Goal: Check status: Check status

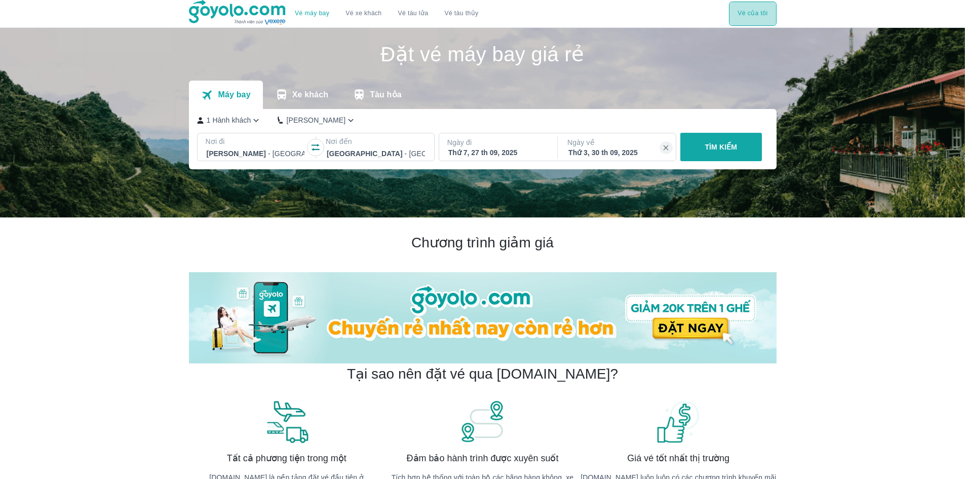
click at [746, 15] on button "Vé của tôi" at bounding box center [752, 14] width 47 height 24
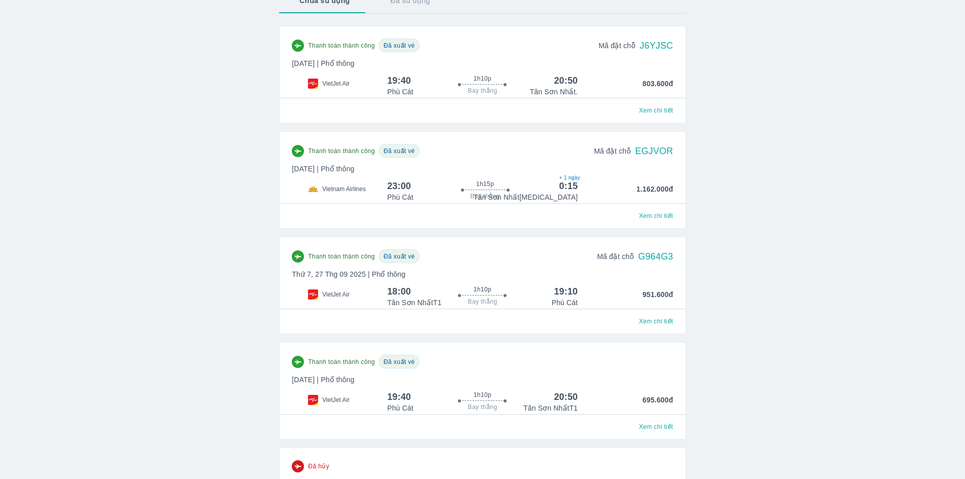
scroll to position [101, 0]
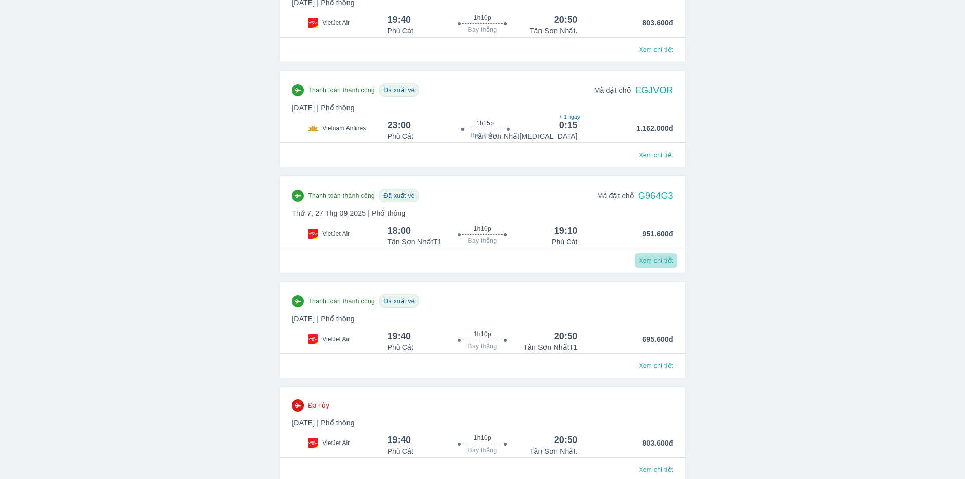
click at [656, 262] on span "Xem chi tiết" at bounding box center [656, 260] width 34 height 8
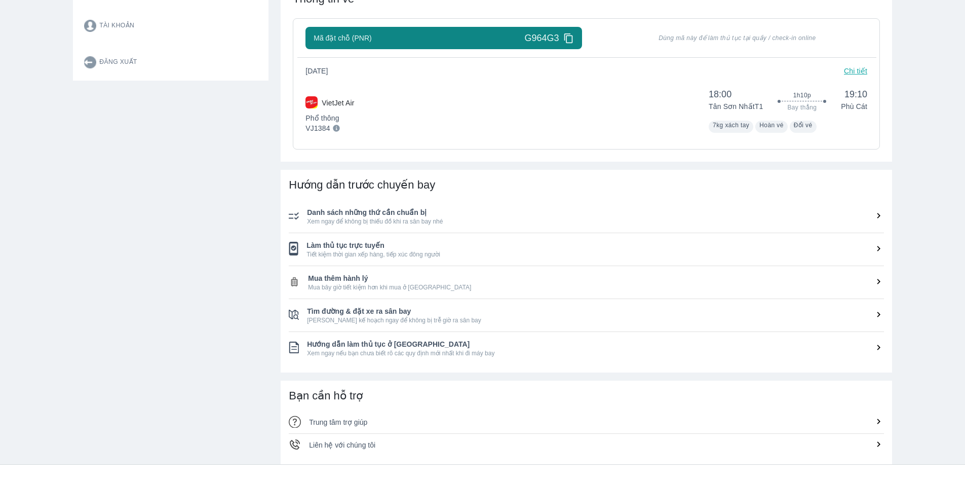
scroll to position [253, 0]
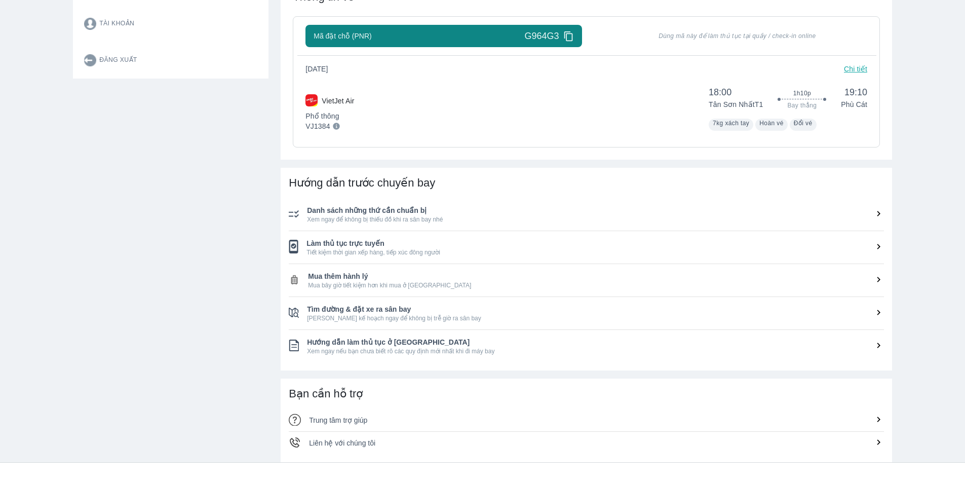
click at [402, 248] on span "Làm thủ tục trực tuyến" at bounding box center [596, 243] width 578 height 10
click at [880, 281] on icon at bounding box center [879, 280] width 3 height 6
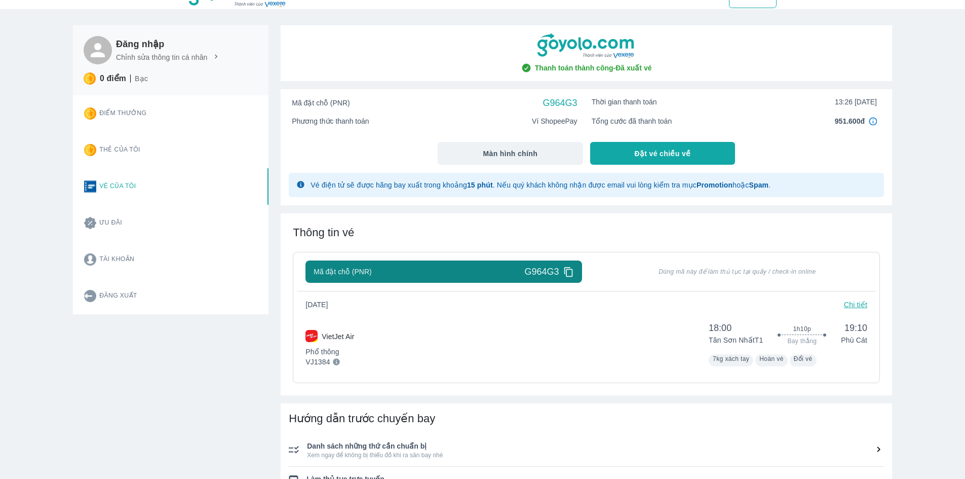
scroll to position [0, 0]
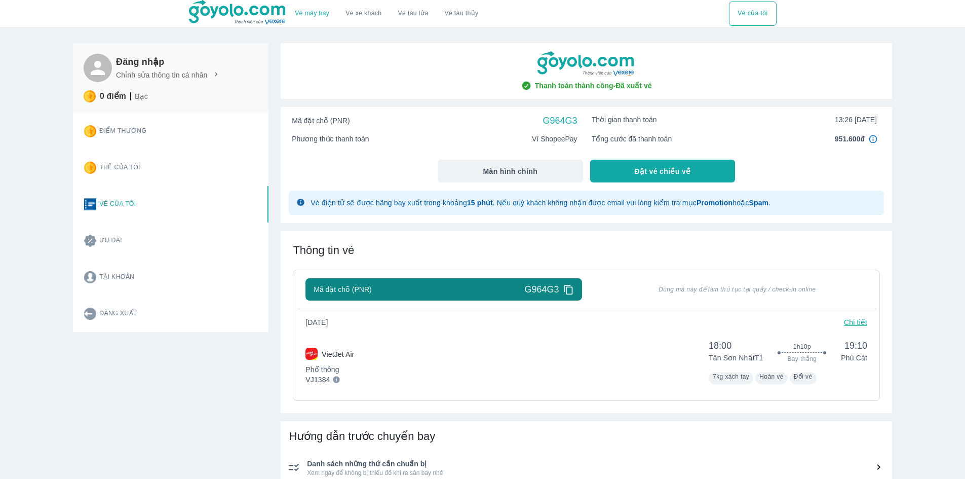
click at [564, 292] on icon at bounding box center [569, 289] width 11 height 11
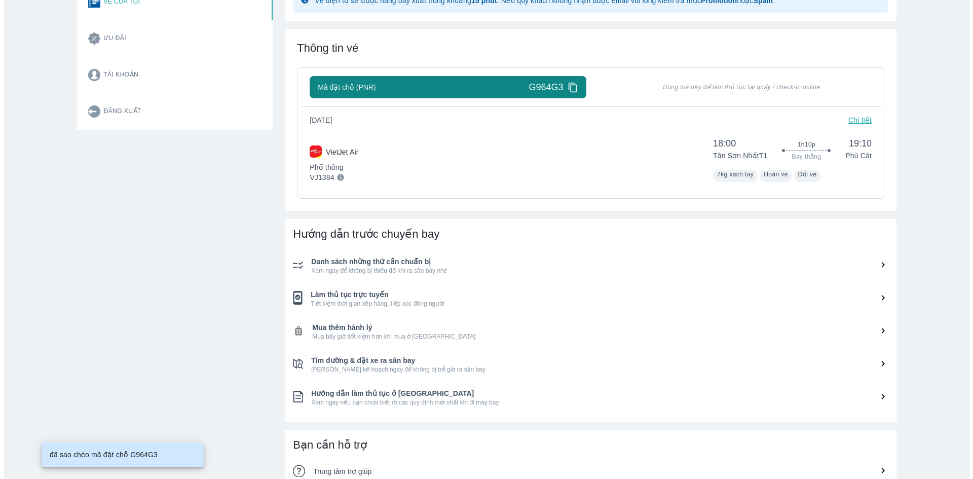
scroll to position [203, 0]
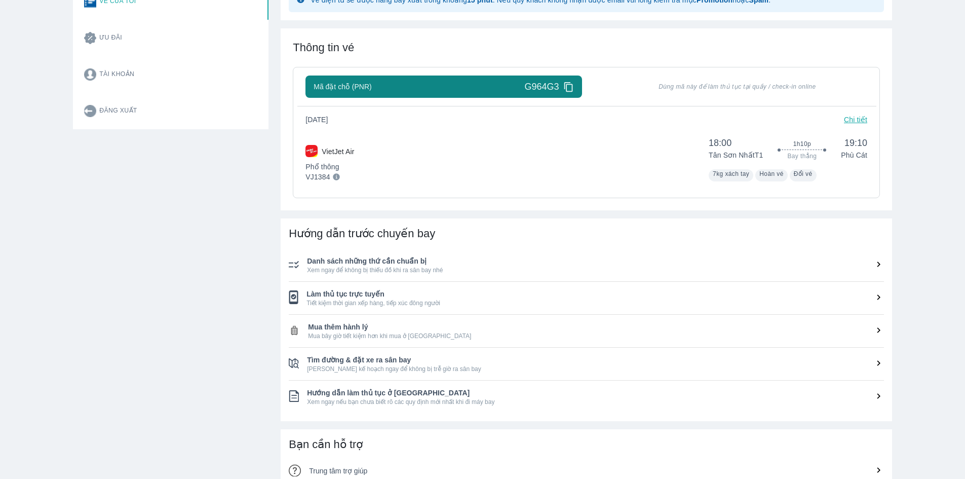
click at [337, 178] on icon at bounding box center [336, 176] width 7 height 7
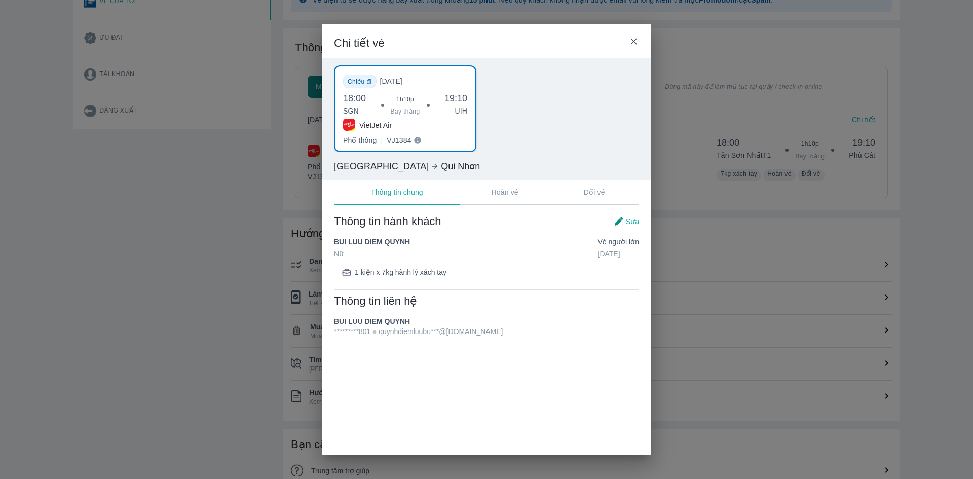
click at [497, 197] on p "Hoàn vé" at bounding box center [505, 192] width 27 height 10
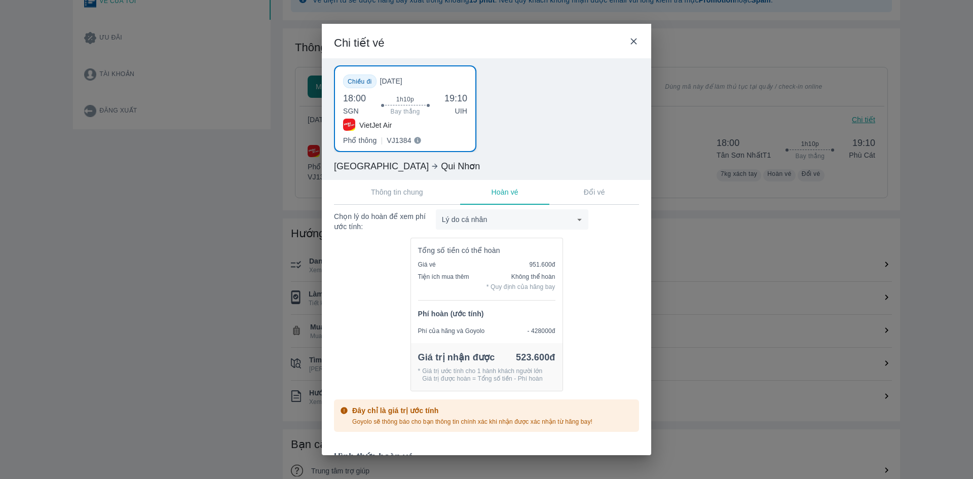
scroll to position [152, 0]
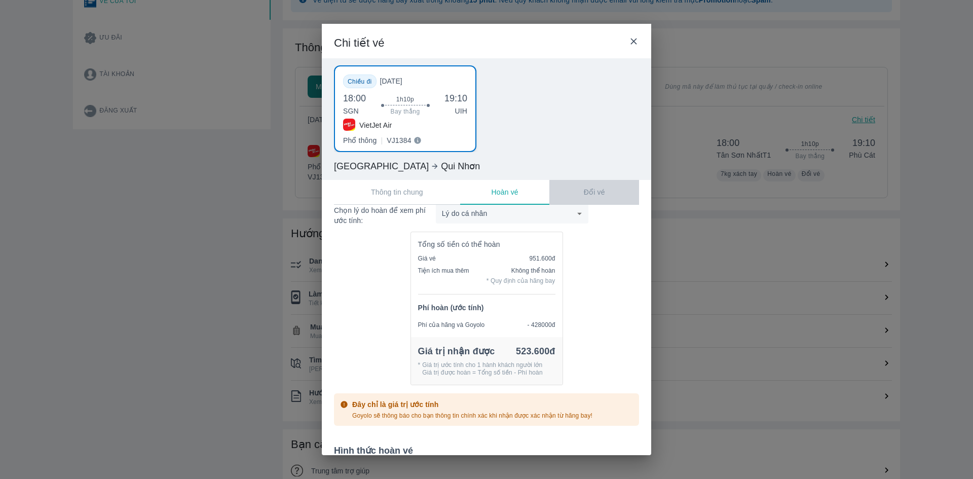
click at [586, 192] on p "Đổi vé" at bounding box center [594, 192] width 21 height 10
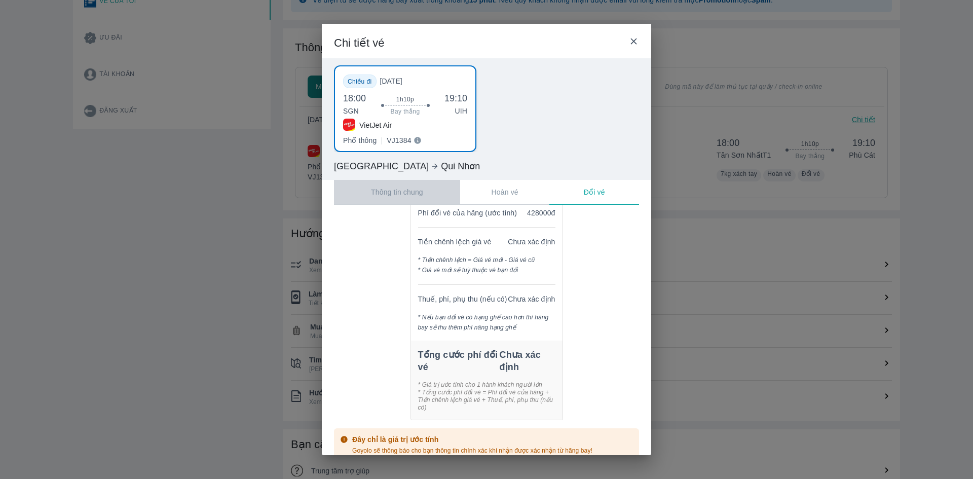
click at [389, 185] on button "Thông tin chung" at bounding box center [397, 192] width 126 height 24
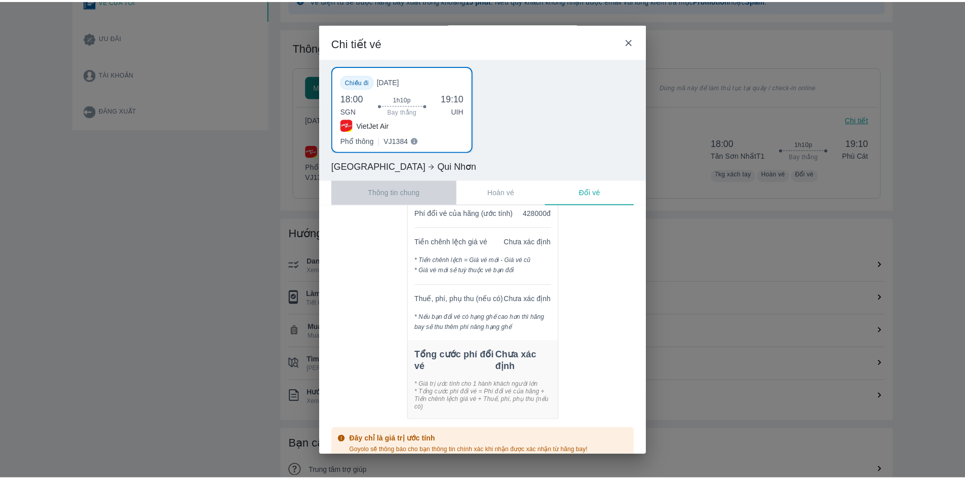
scroll to position [0, 0]
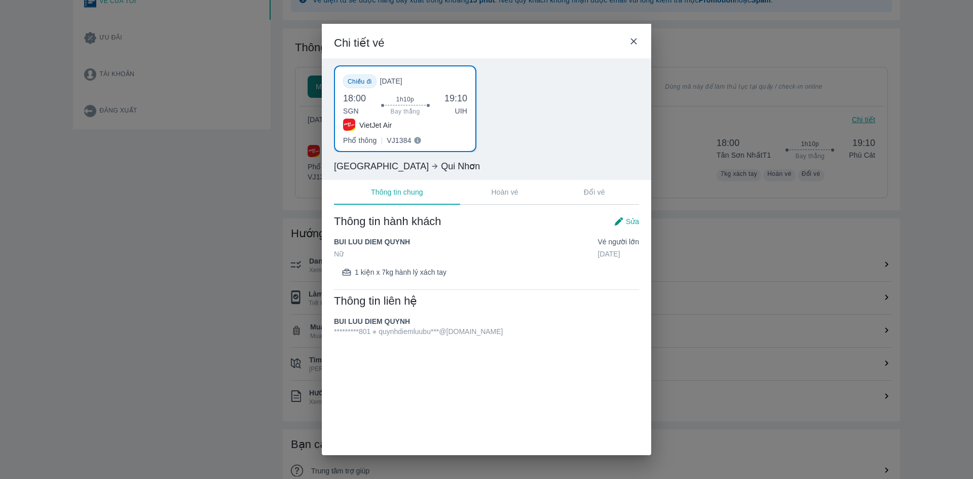
click at [454, 336] on span "*********801 quynhdiemluubu***@[DOMAIN_NAME]" at bounding box center [418, 331] width 169 height 10
click at [477, 271] on div "1 kiện x 7kg hành lý xách tay" at bounding box center [489, 272] width 299 height 10
click at [621, 220] on img at bounding box center [619, 221] width 10 height 10
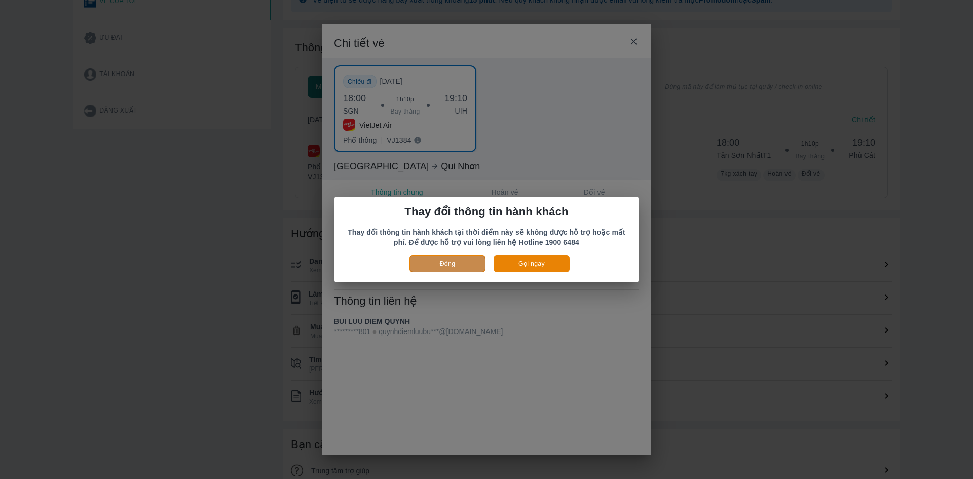
click at [453, 260] on button "Đóng" at bounding box center [447, 263] width 76 height 17
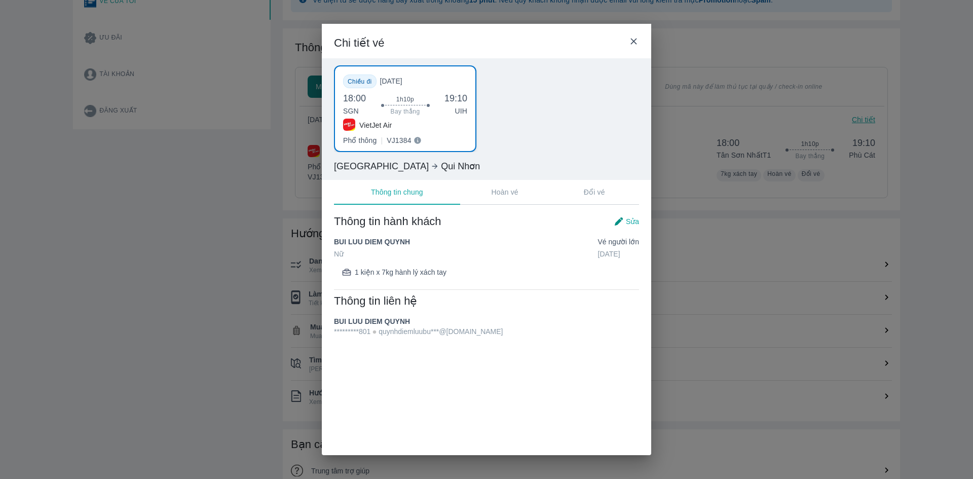
click at [390, 139] on p "VJ1384" at bounding box center [399, 140] width 24 height 10
click at [397, 135] on div "VietJet Air Phổ thông | VJ1384" at bounding box center [405, 131] width 124 height 24
click at [634, 42] on icon at bounding box center [633, 42] width 6 height 6
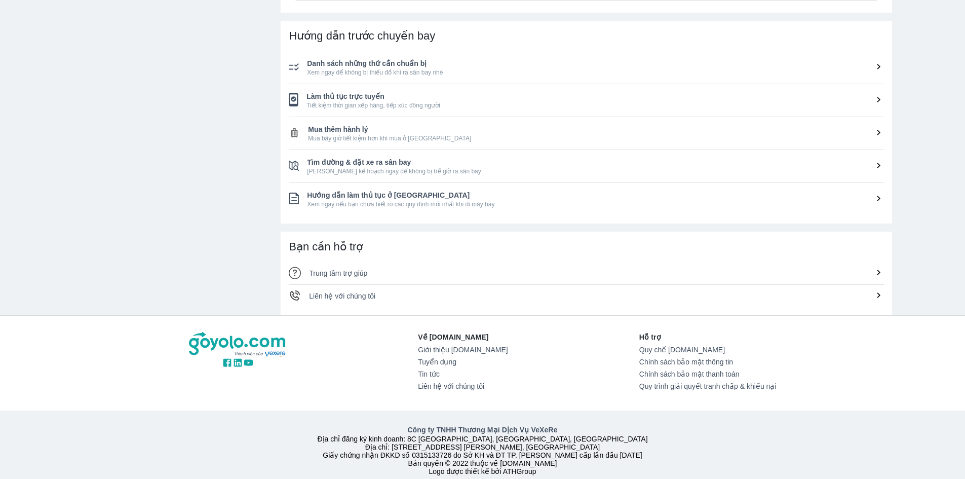
scroll to position [426, 0]
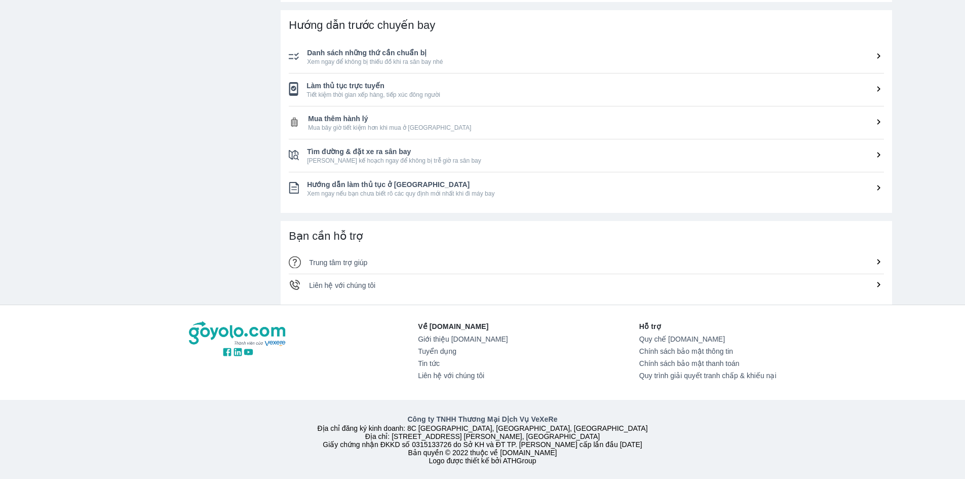
click at [342, 106] on li "Mua thêm hành lý Mua bây giờ tiết kiệm hơn khi mua ở [GEOGRAPHIC_DATA]" at bounding box center [586, 122] width 595 height 32
click at [879, 51] on icon at bounding box center [879, 56] width 11 height 11
click at [877, 279] on icon at bounding box center [879, 284] width 11 height 11
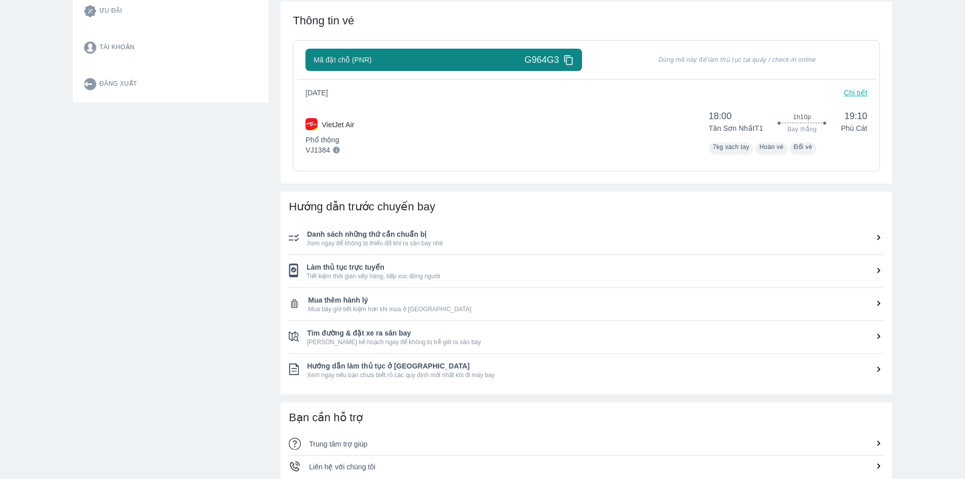
scroll to position [223, 0]
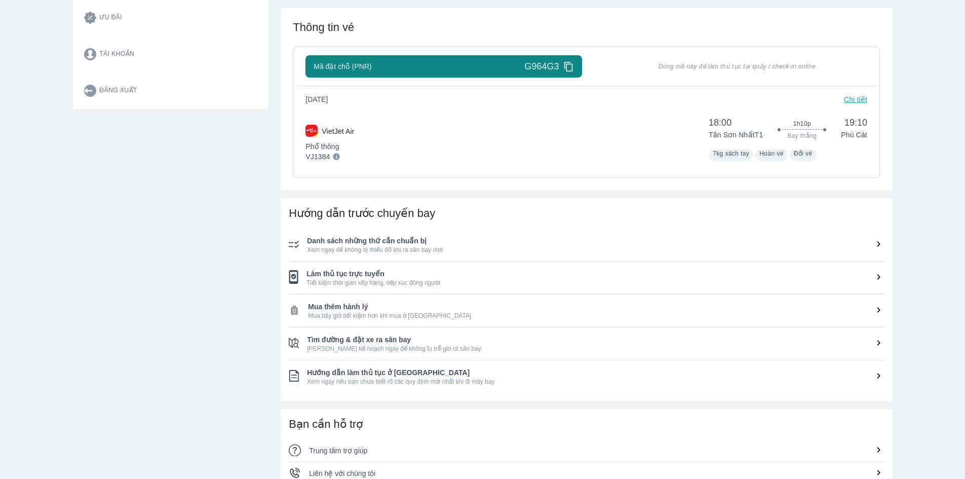
click at [882, 244] on icon at bounding box center [879, 244] width 11 height 11
click at [879, 245] on icon at bounding box center [879, 244] width 11 height 11
click at [875, 272] on icon at bounding box center [879, 277] width 11 height 11
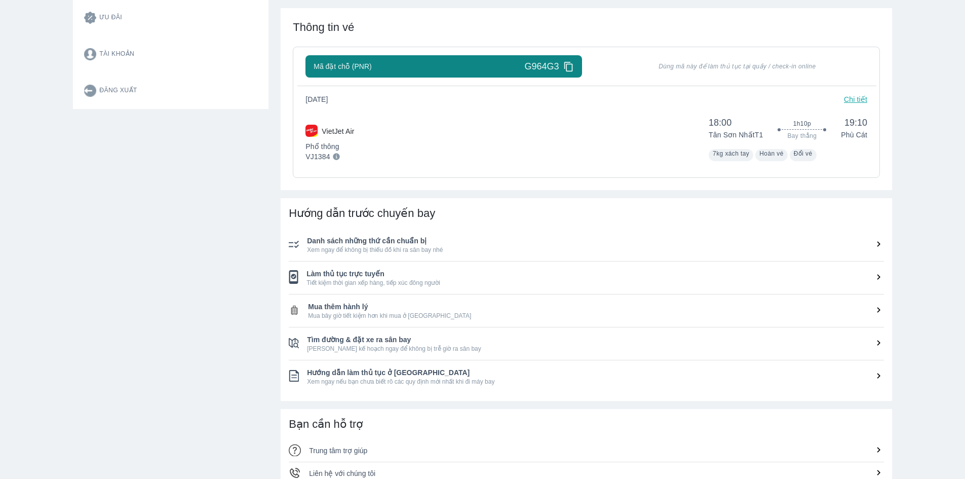
click at [875, 272] on icon at bounding box center [879, 277] width 11 height 11
click at [872, 307] on span "Mua thêm hành lý" at bounding box center [596, 307] width 576 height 10
click at [872, 308] on span "Mua thêm hành lý" at bounding box center [596, 307] width 576 height 10
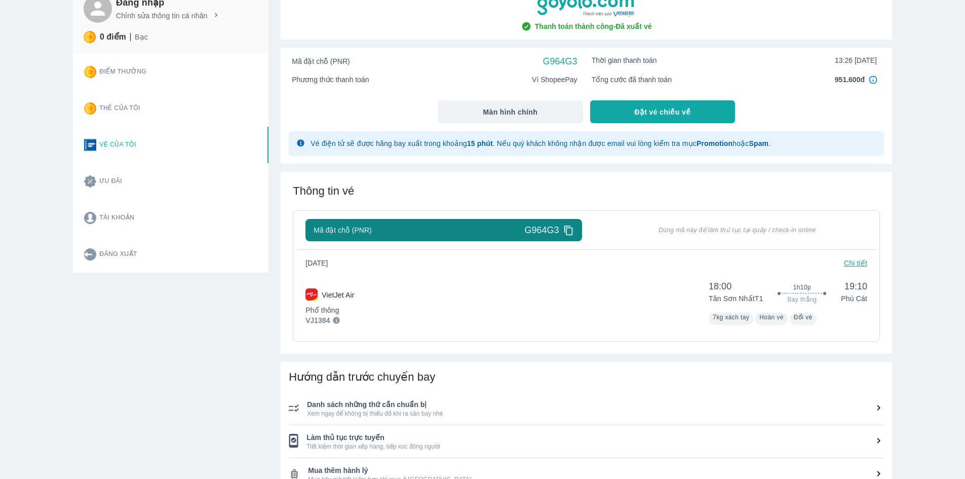
scroll to position [0, 0]
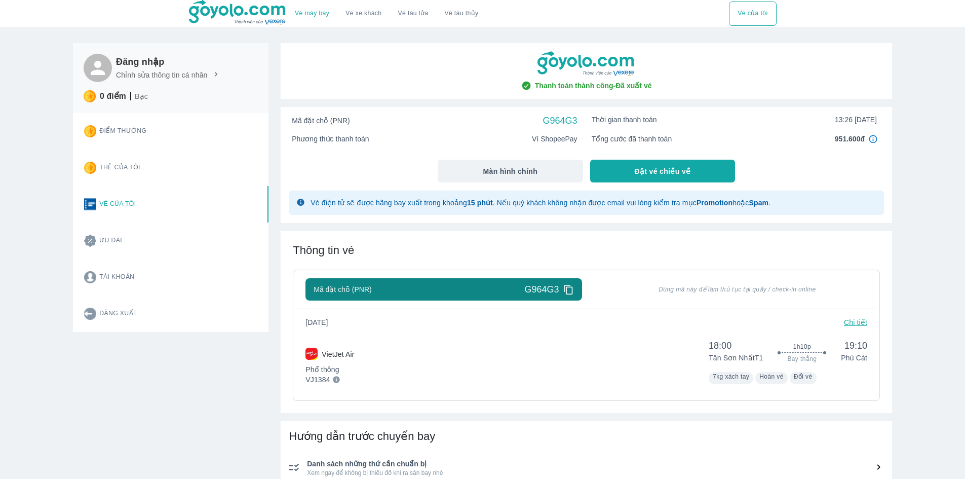
click at [129, 209] on button "Vé của tôi" at bounding box center [167, 204] width 182 height 36
click at [352, 128] on div "Mã đặt chỗ (PNR) G964G3" at bounding box center [435, 120] width 300 height 19
click at [646, 139] on span "Tổng cước đã thanh toán" at bounding box center [632, 139] width 81 height 10
click at [870, 113] on div "Thời gian thanh toán 13:26 [DATE]" at bounding box center [735, 120] width 300 height 19
click at [753, 11] on button "Vé của tôi" at bounding box center [752, 14] width 47 height 24
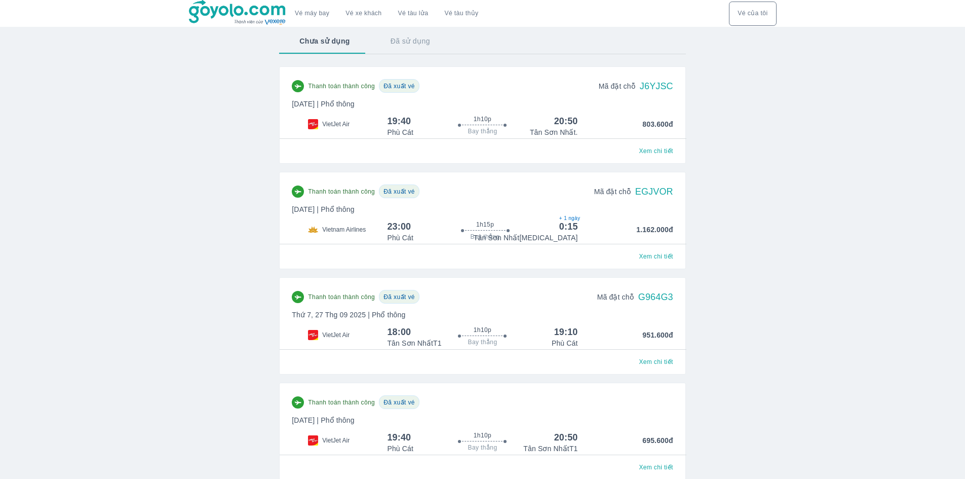
click at [627, 316] on p "[DATE] | Phổ thông" at bounding box center [482, 315] width 381 height 10
